Goal: Task Accomplishment & Management: Manage account settings

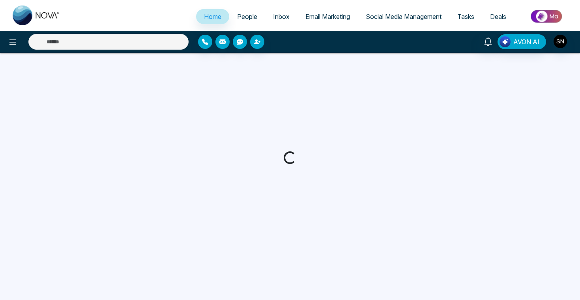
select select "*"
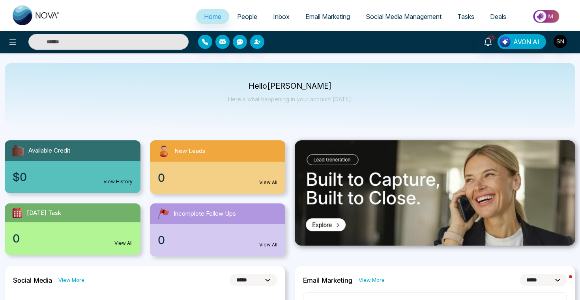
click at [246, 17] on span "People" at bounding box center [247, 17] width 20 height 8
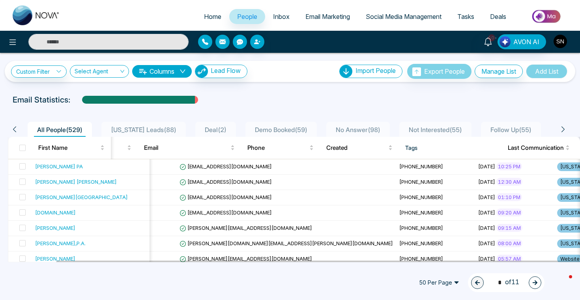
click at [563, 46] on img "button" at bounding box center [560, 41] width 13 height 13
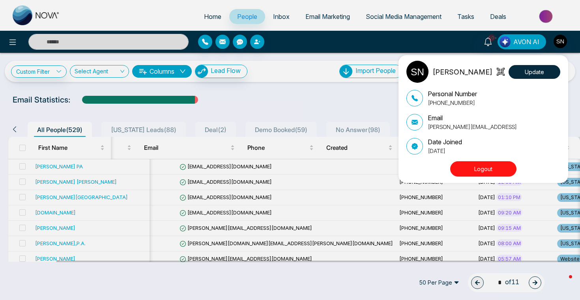
click at [499, 172] on button "Logout" at bounding box center [483, 168] width 66 height 15
